Goal: Communication & Community: Answer question/provide support

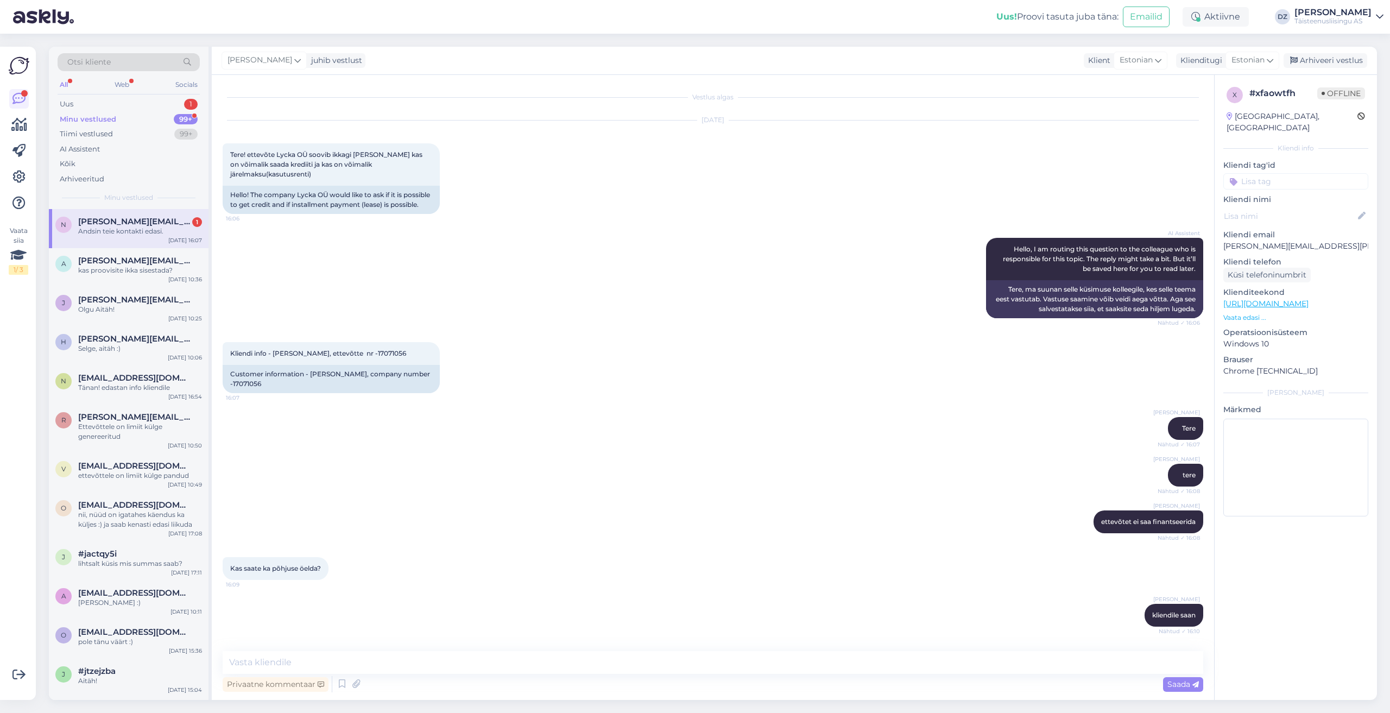
scroll to position [231, 0]
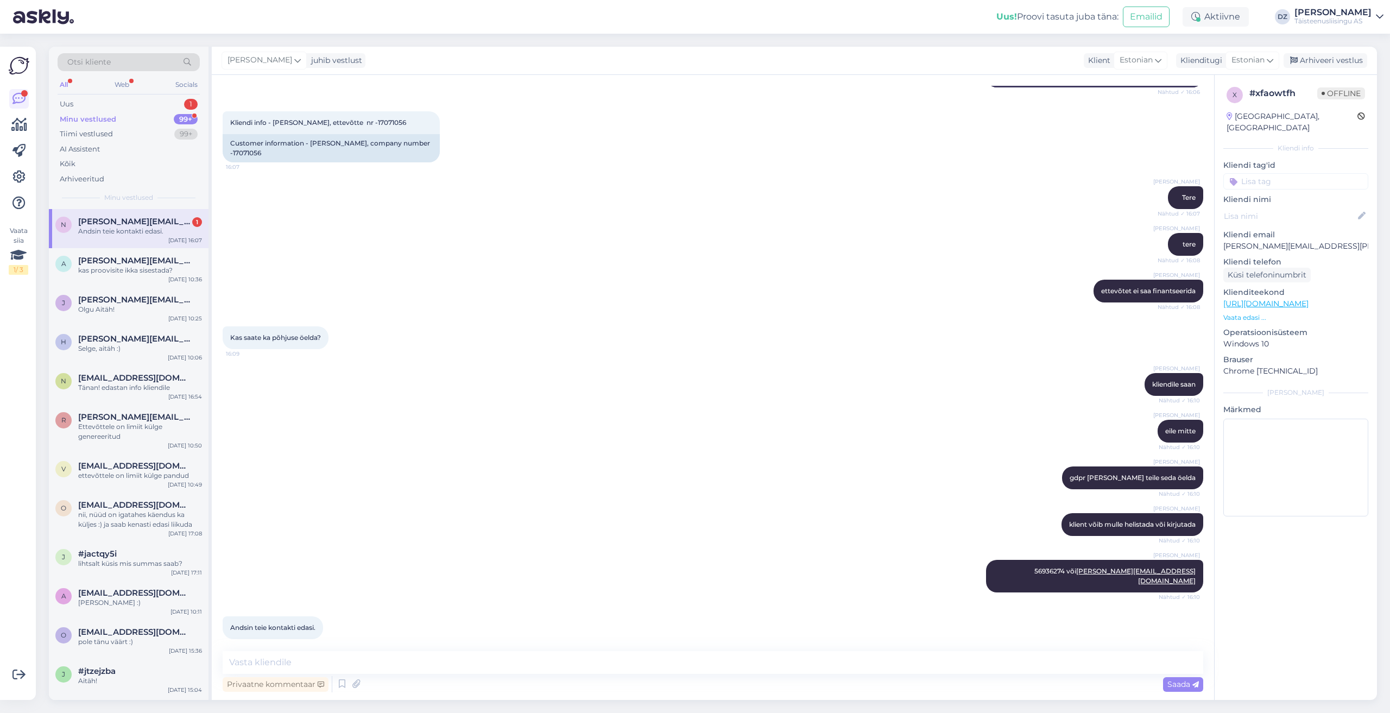
click at [435, 658] on textarea at bounding box center [713, 662] width 981 height 23
click at [145, 250] on div "a anna.morozova@tele2.com kas proovisite ikka sisestada? Sep 9 10:36" at bounding box center [129, 267] width 160 height 39
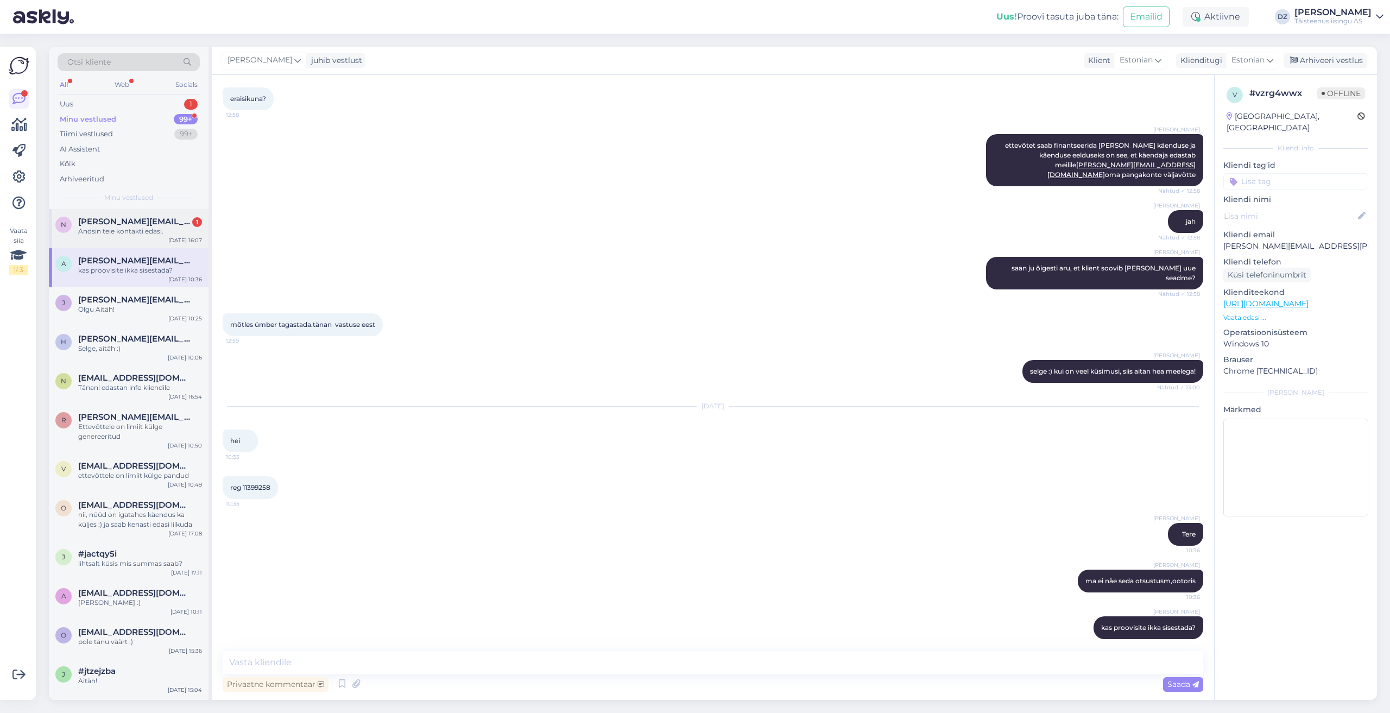
click at [141, 219] on span "[PERSON_NAME][EMAIL_ADDRESS][PERSON_NAME][DOMAIN_NAME]" at bounding box center [134, 222] width 113 height 10
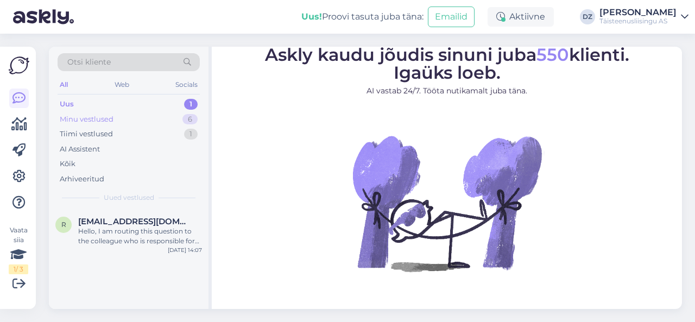
click at [101, 120] on div "Minu vestlused" at bounding box center [87, 119] width 54 height 11
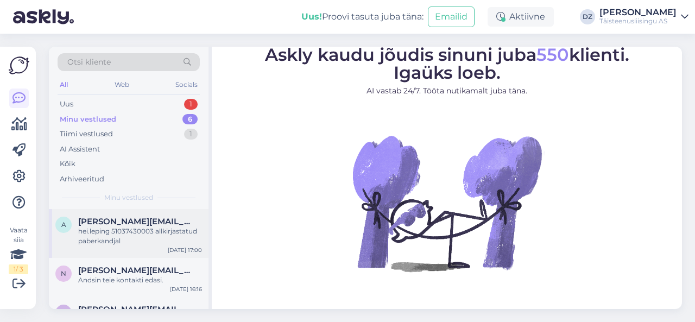
click at [124, 228] on div "hei.leping 51037430003 allkirjastatud paberkandjal" at bounding box center [140, 236] width 124 height 20
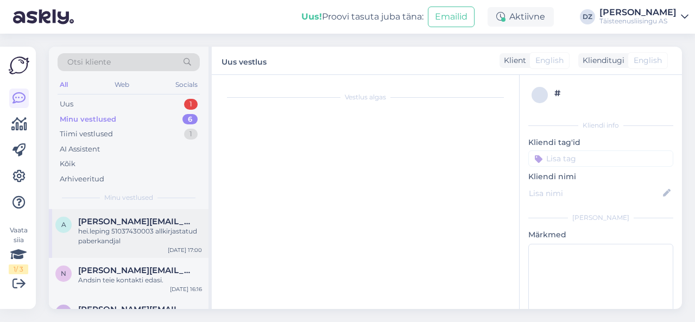
scroll to position [1300, 0]
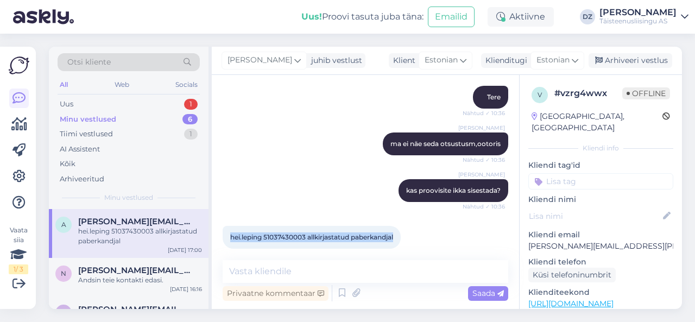
drag, startPoint x: 230, startPoint y: 229, endPoint x: 402, endPoint y: 232, distance: 172.2
click at [401, 232] on div "hei.leping 51037430003 allkirjastatud paberkandjal 17:00" at bounding box center [312, 237] width 178 height 23
copy span "hei.leping 51037430003 allkirjastatud paberkandjal"
